Goal: Task Accomplishment & Management: Use online tool/utility

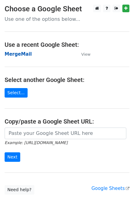
click at [23, 53] on strong "MergeMail" at bounding box center [18, 54] width 27 height 6
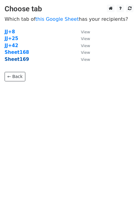
click at [18, 58] on strong "Sheet169" at bounding box center [17, 60] width 24 height 6
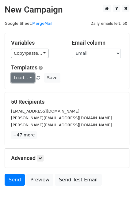
click at [24, 80] on link "Load..." at bounding box center [23, 77] width 24 height 9
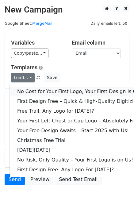
click at [41, 91] on link "No Cost for Your First Logo, Your First Design Is On Us!" at bounding box center [83, 92] width 147 height 10
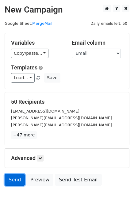
click at [17, 179] on link "Send" at bounding box center [15, 180] width 20 height 12
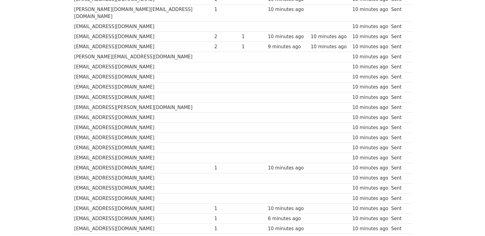
scroll to position [426, 0]
